Goal: Information Seeking & Learning: Find specific page/section

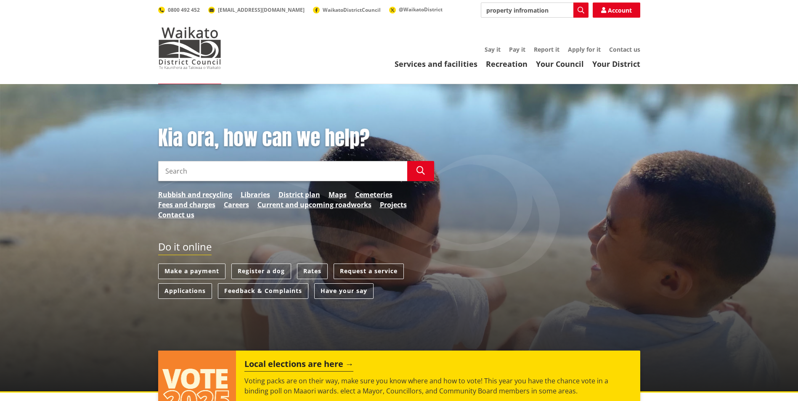
type input "property infromation"
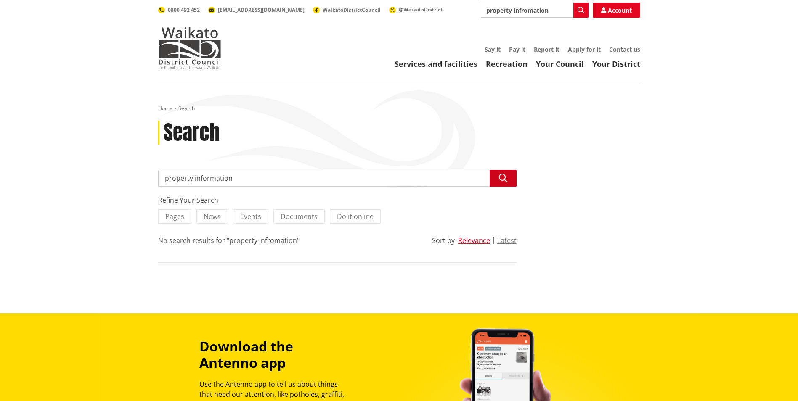
type input "property information"
click at [499, 177] on icon "button" at bounding box center [503, 178] width 8 height 8
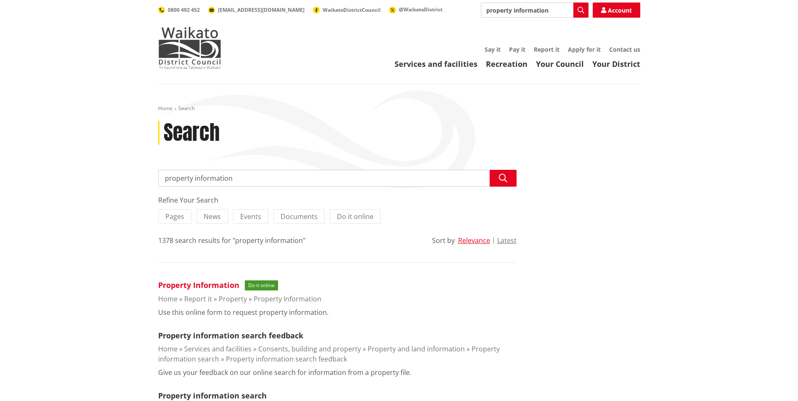
click at [206, 284] on link "Property Information" at bounding box center [198, 285] width 81 height 10
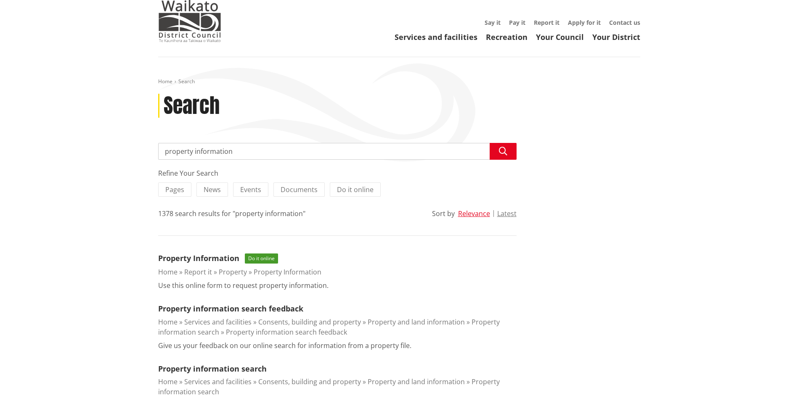
scroll to position [42, 0]
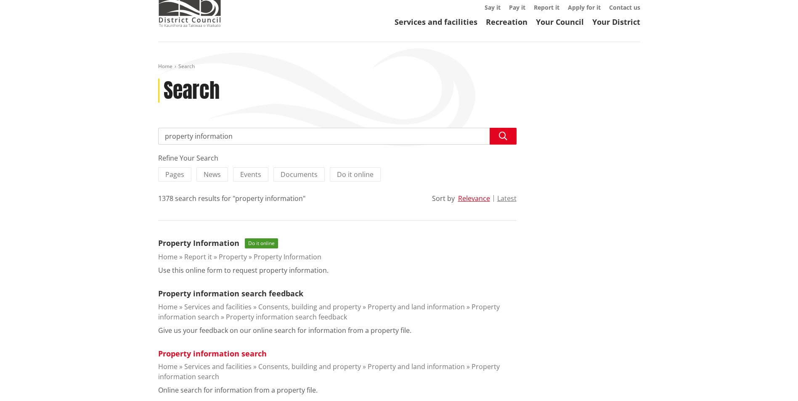
click at [225, 351] on link "Property information search" at bounding box center [212, 354] width 108 height 10
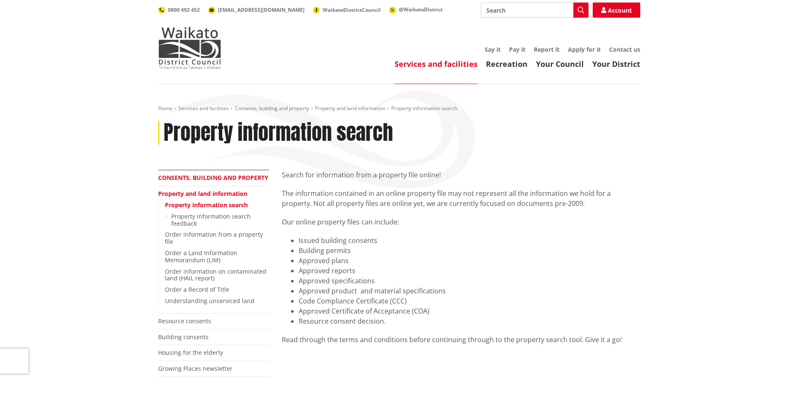
click at [249, 178] on link "Consents, building and property" at bounding box center [213, 178] width 110 height 8
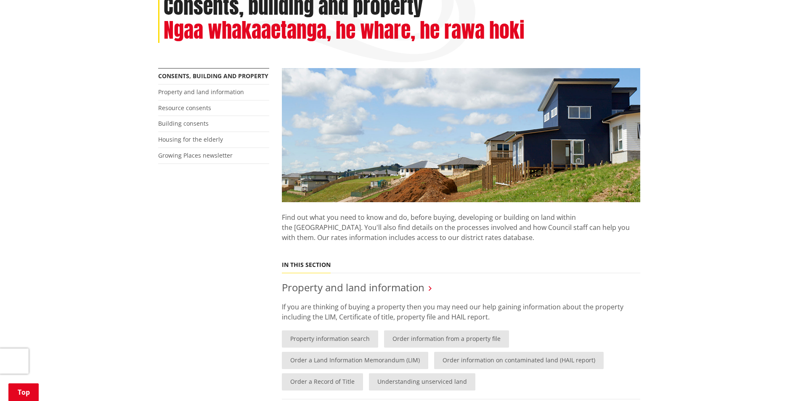
scroll to position [168, 0]
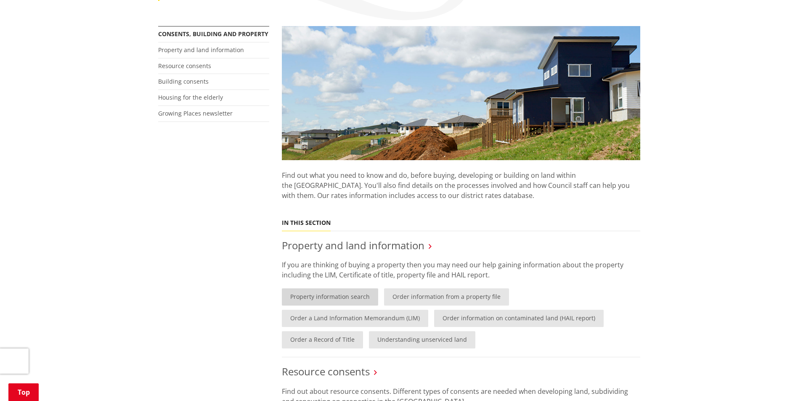
click at [330, 300] on link "Property information search" at bounding box center [330, 296] width 96 height 17
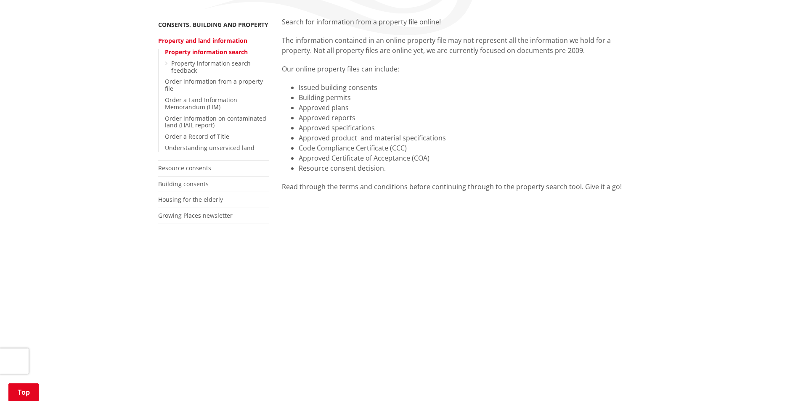
scroll to position [168, 0]
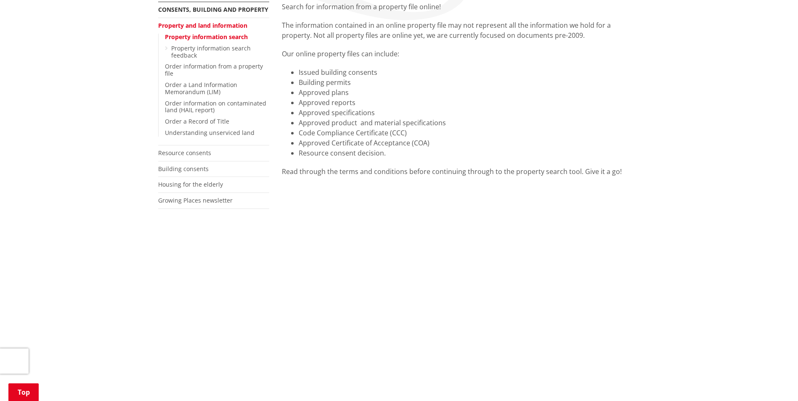
click at [669, 246] on div "Home Services and facilities Consents, building and property Property and land …" at bounding box center [399, 340] width 798 height 849
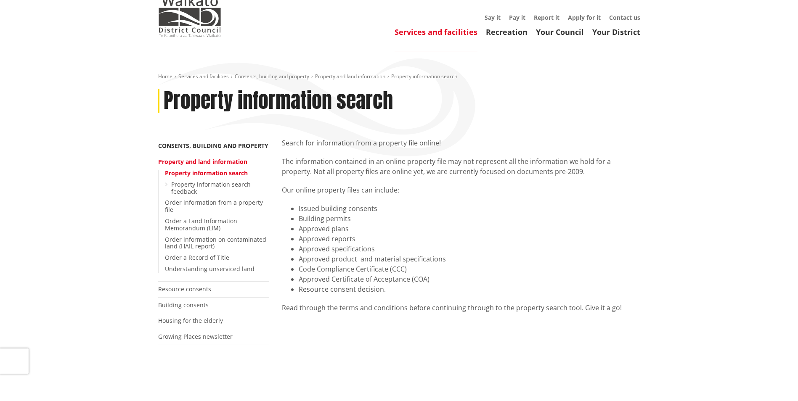
scroll to position [0, 0]
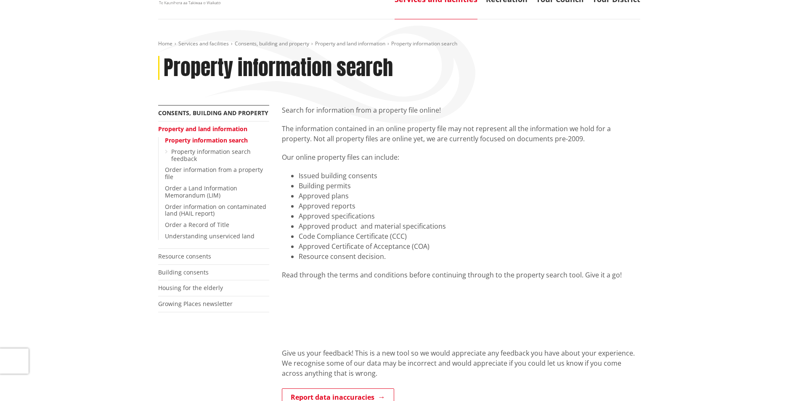
scroll to position [84, 0]
